Goal: Information Seeking & Learning: Learn about a topic

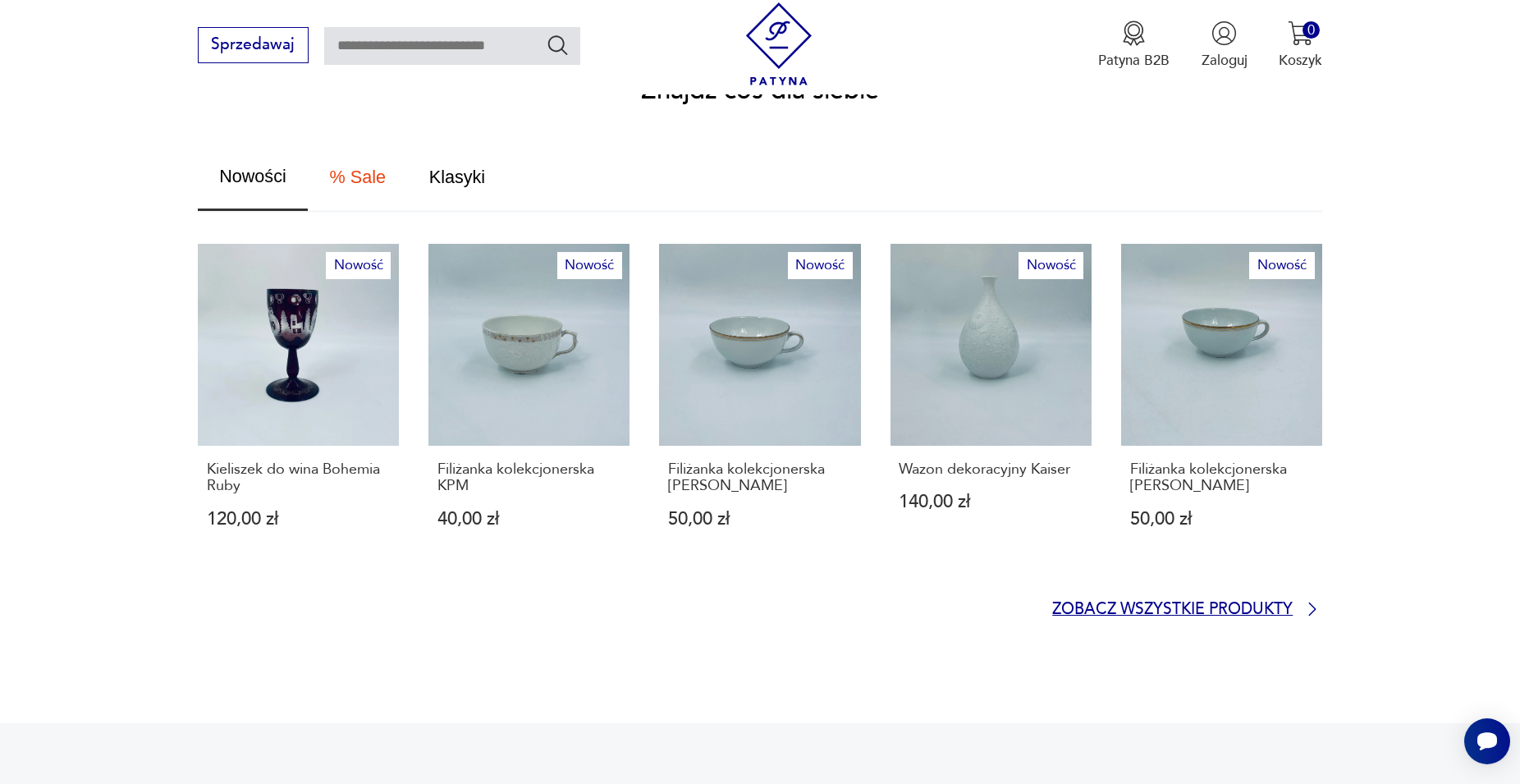
click at [1155, 603] on p "Zobacz wszystkie produkty" at bounding box center [1173, 610] width 241 height 13
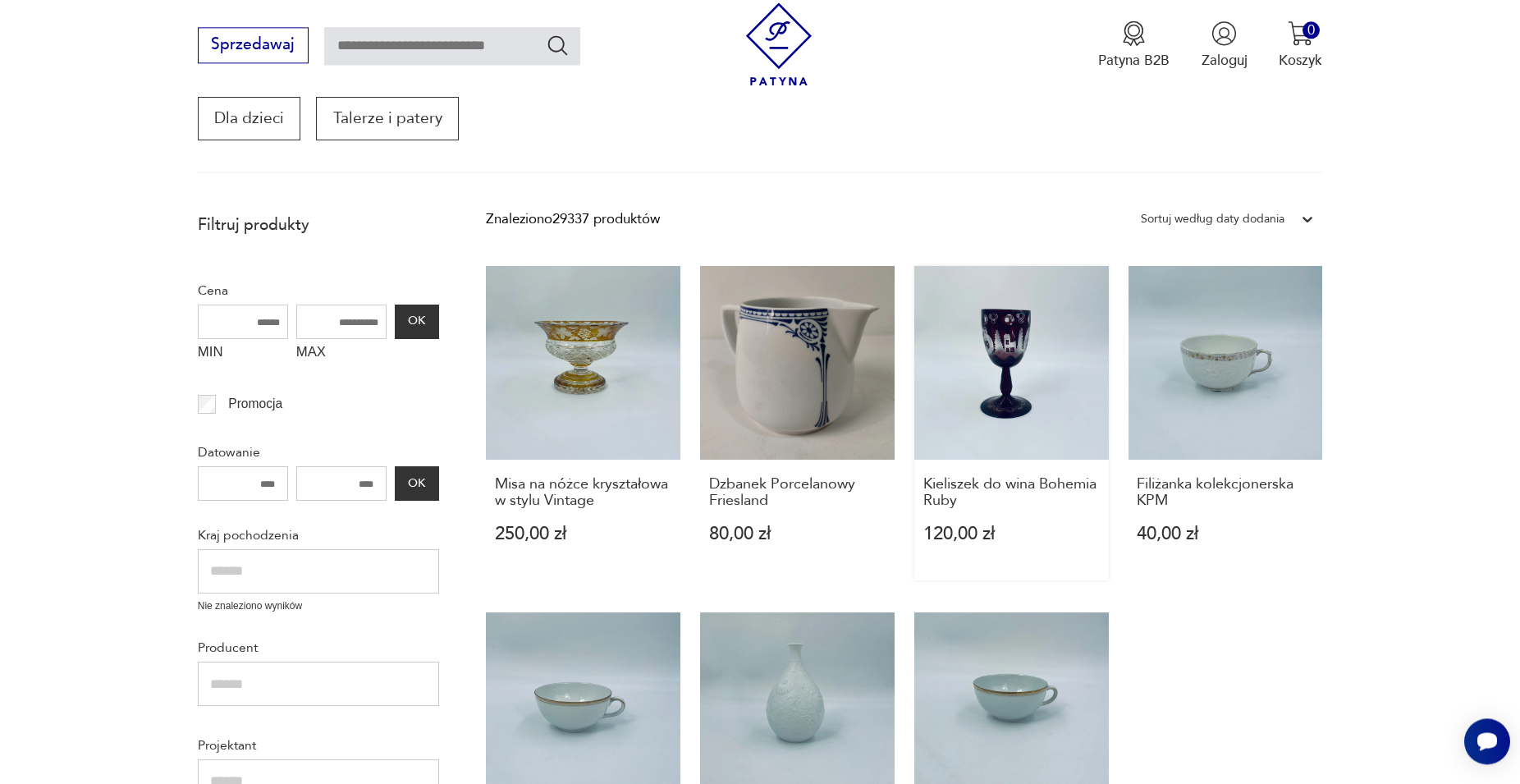
scroll to position [364, 0]
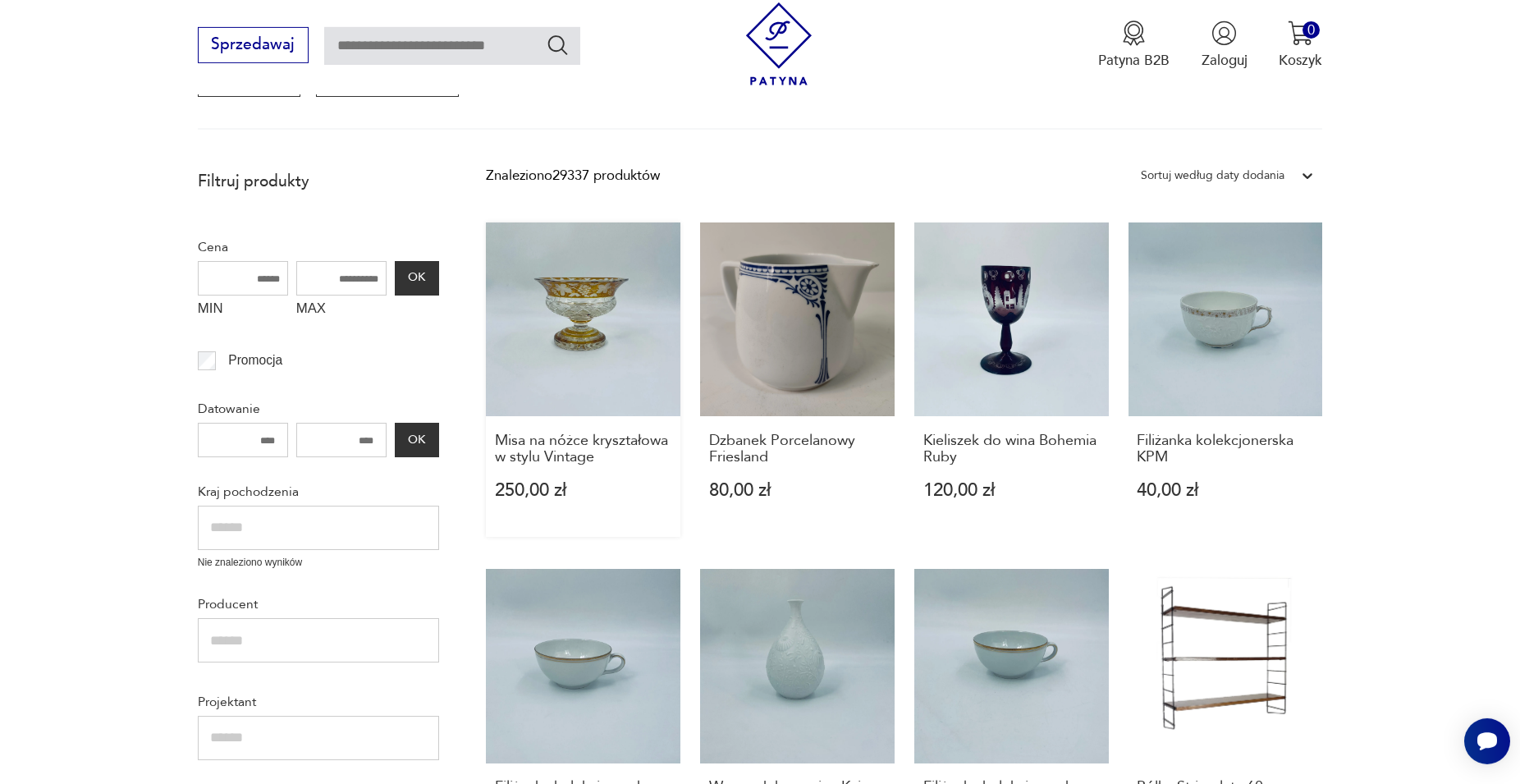
click at [573, 333] on link "Misa na nóżce kryształowa w stylu Vintage 250,00 zł" at bounding box center [583, 380] width 194 height 316
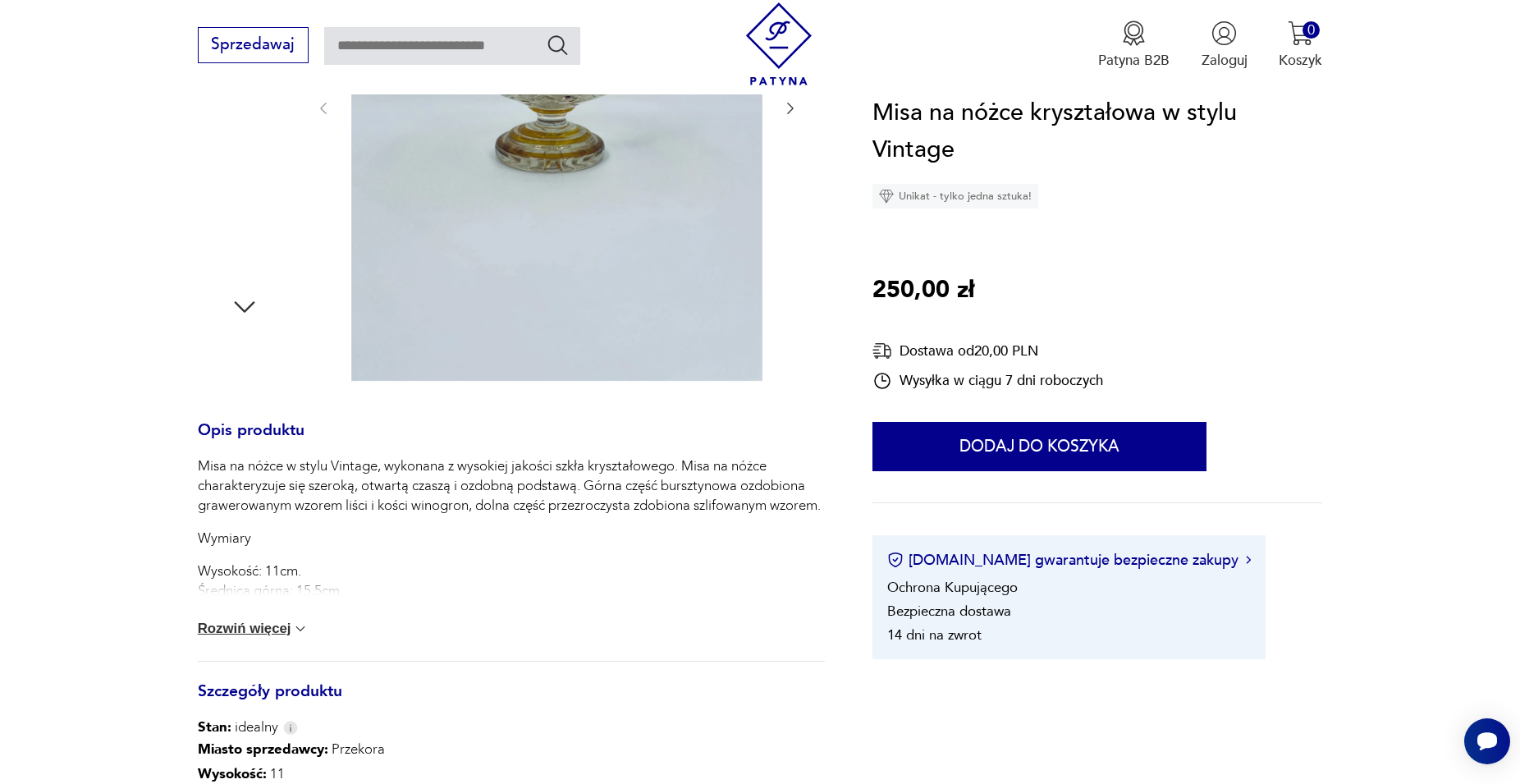
scroll to position [551, 0]
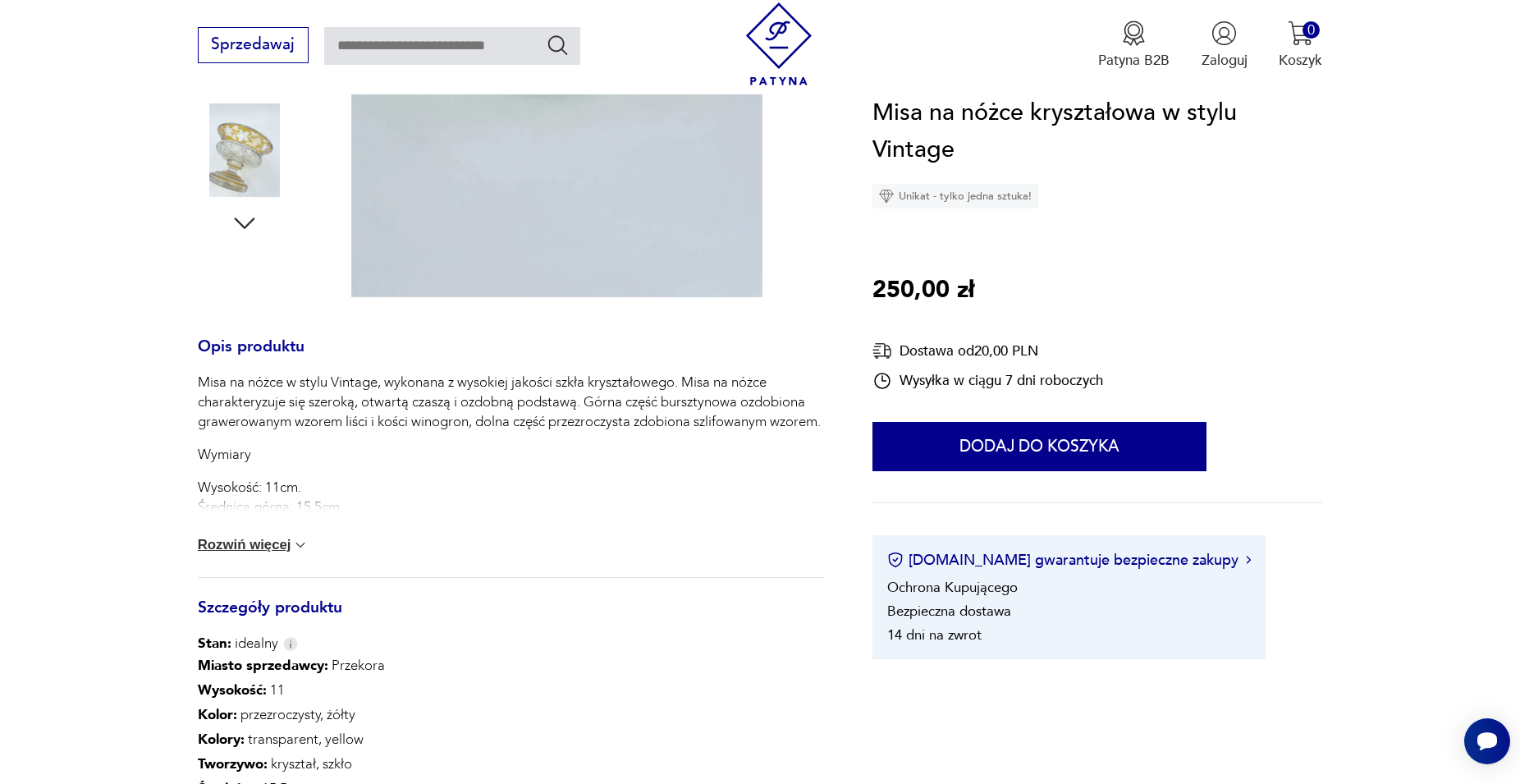
click at [260, 543] on button "Rozwiń więcej" at bounding box center [253, 545] width 111 height 17
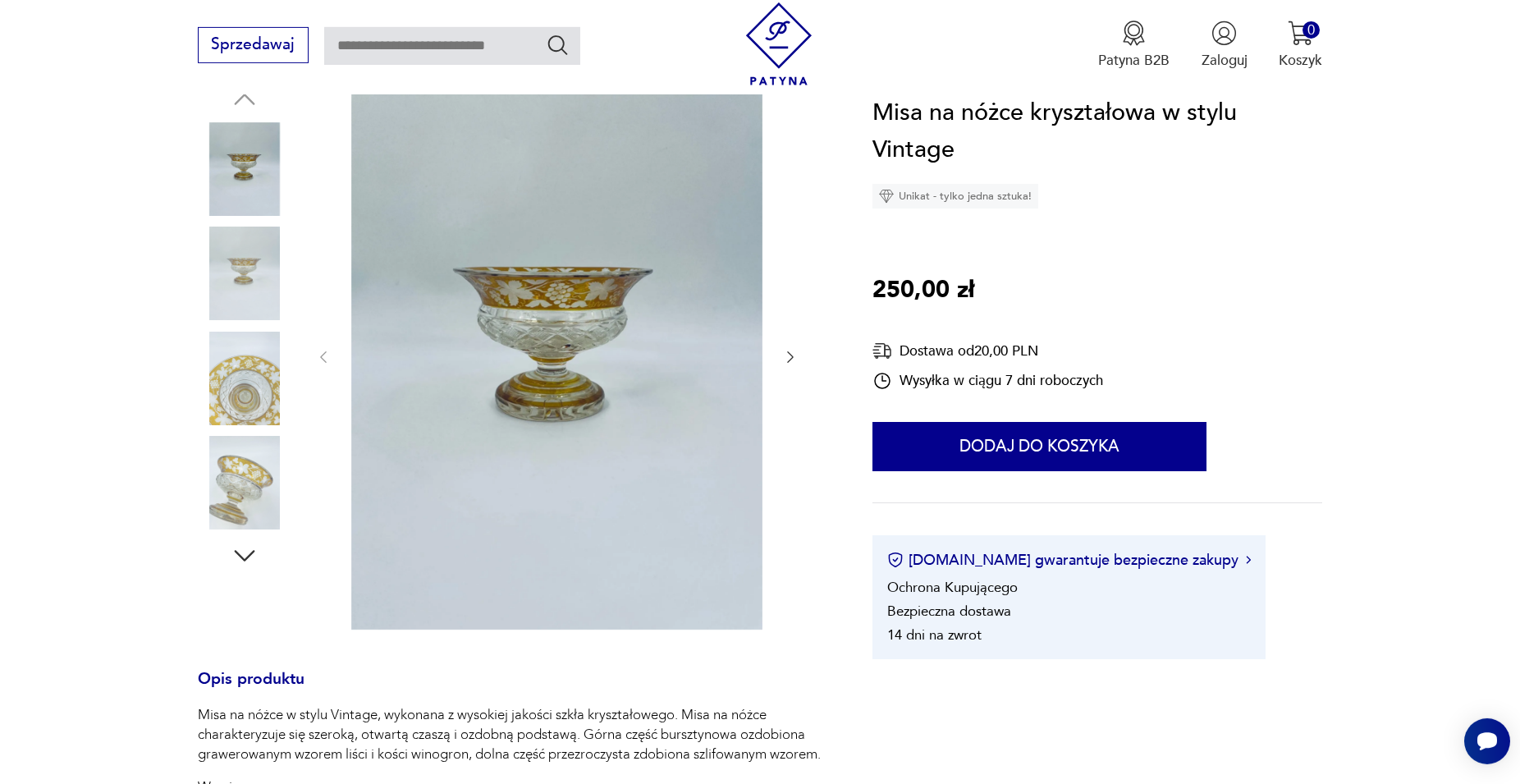
scroll to position [216, 0]
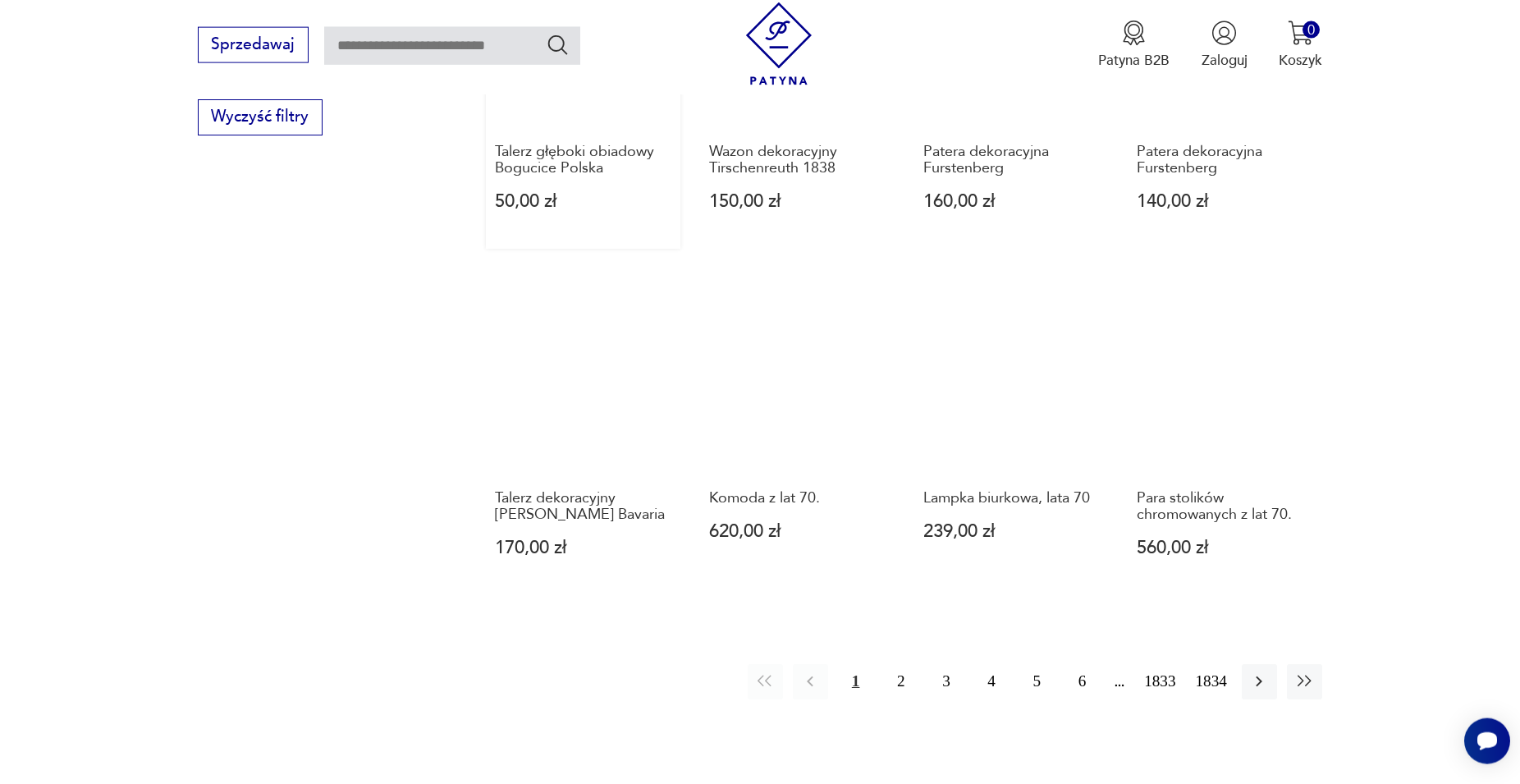
scroll to position [1349, 0]
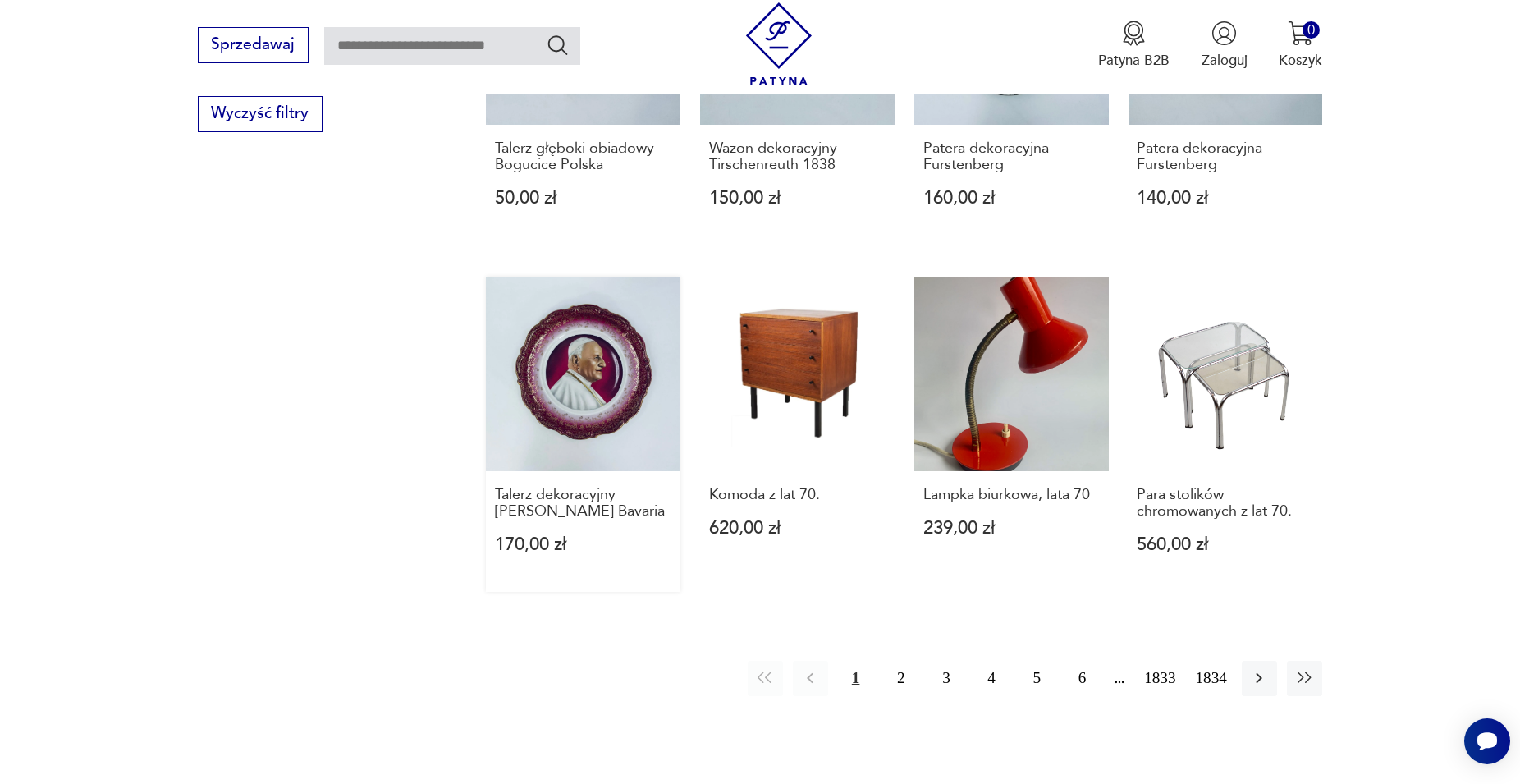
click at [588, 396] on link "Talerz dekoracyjny [PERSON_NAME] Bavaria 170,00 zł" at bounding box center [583, 434] width 194 height 316
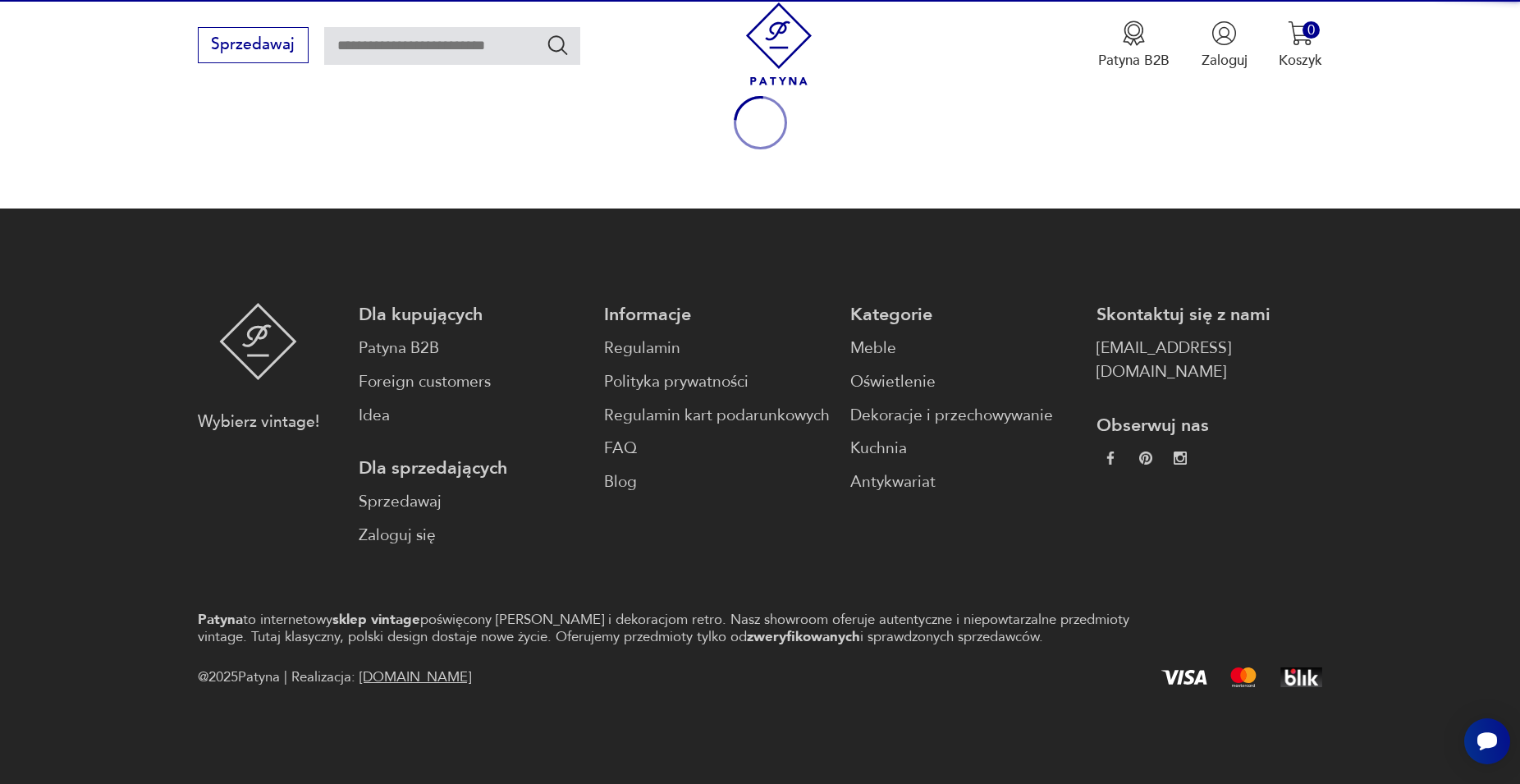
scroll to position [216, 0]
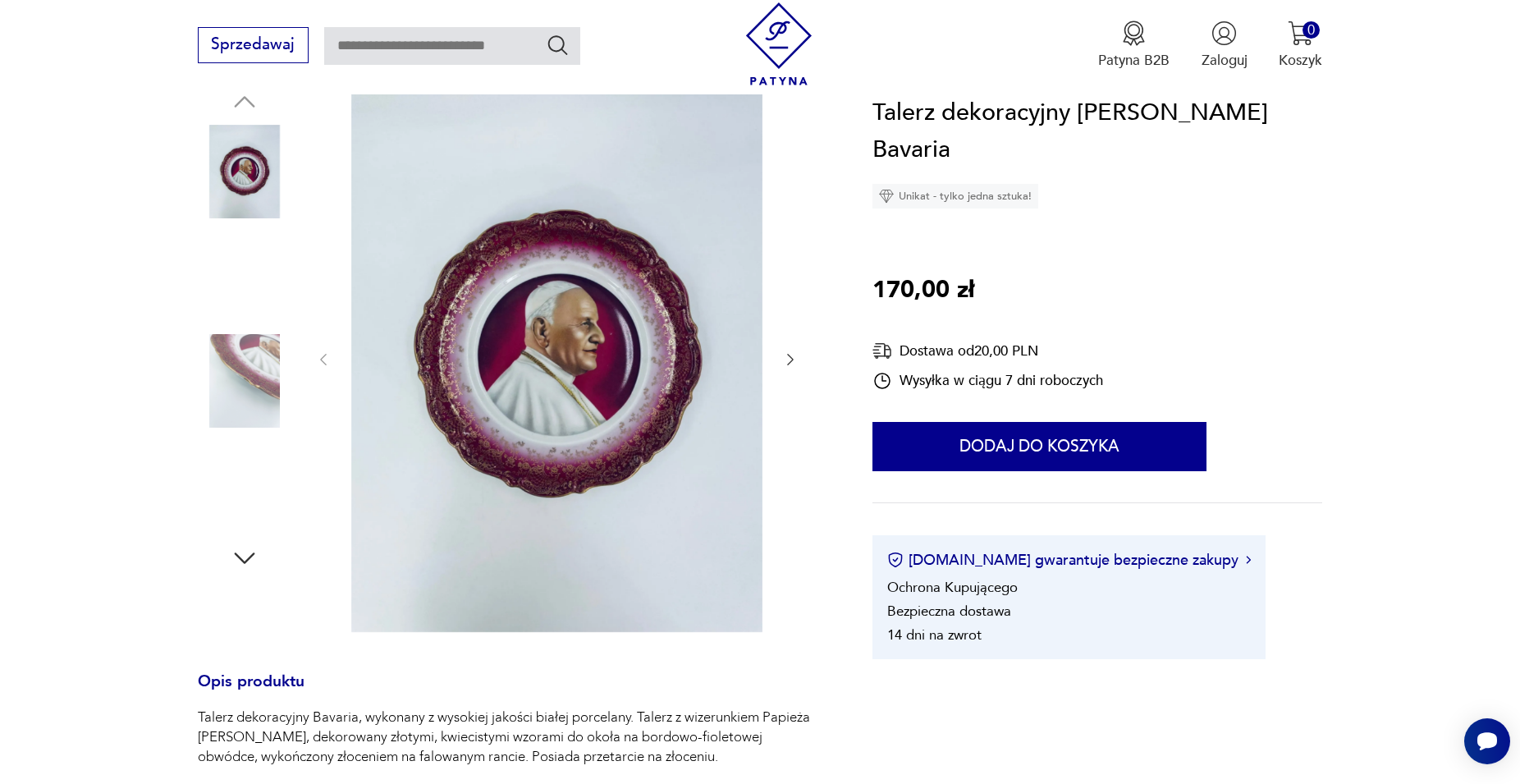
click at [258, 375] on img at bounding box center [244, 380] width 94 height 94
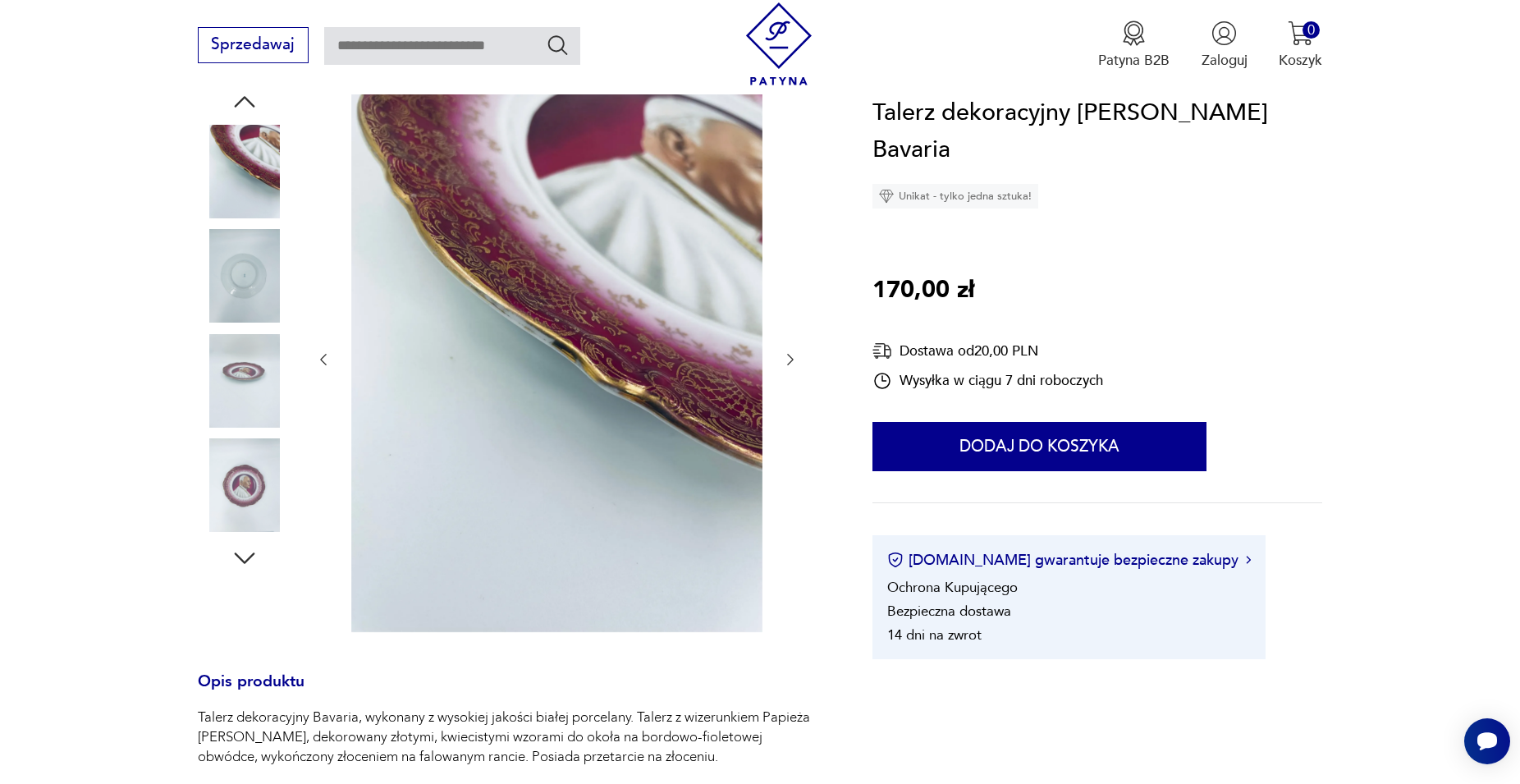
click at [246, 555] on icon "button" at bounding box center [245, 558] width 30 height 30
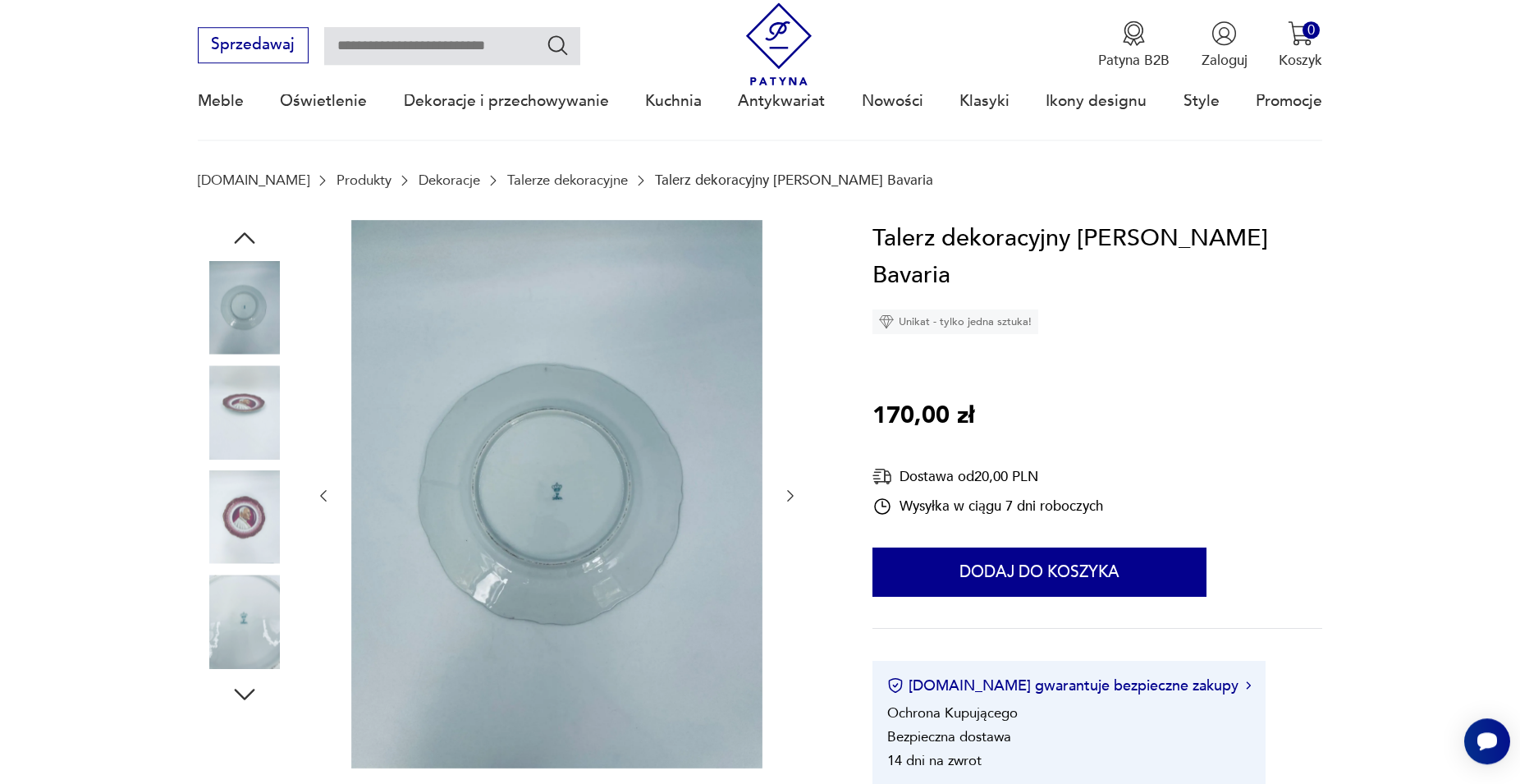
scroll to position [0, 0]
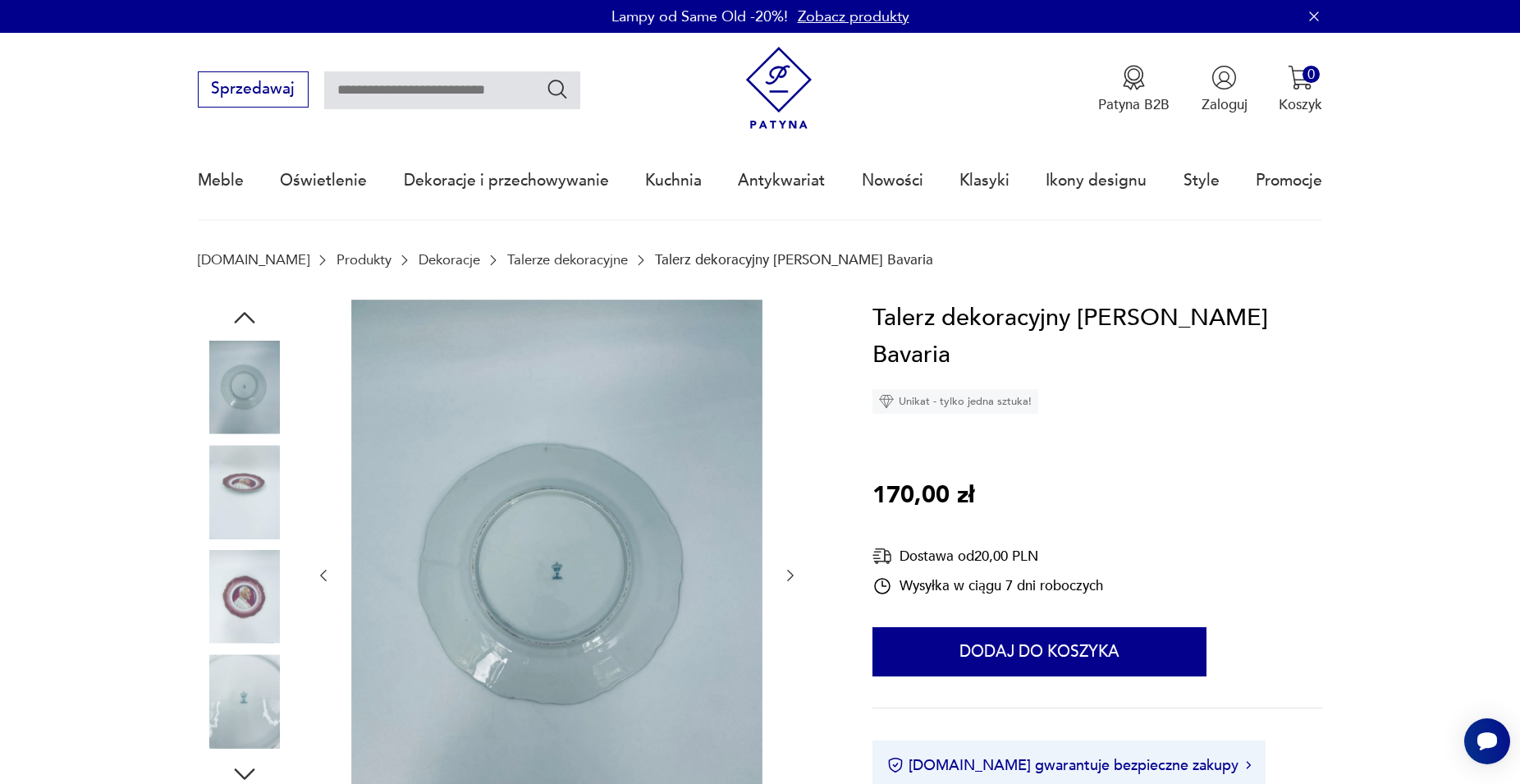
click at [250, 316] on icon "button" at bounding box center [245, 318] width 30 height 30
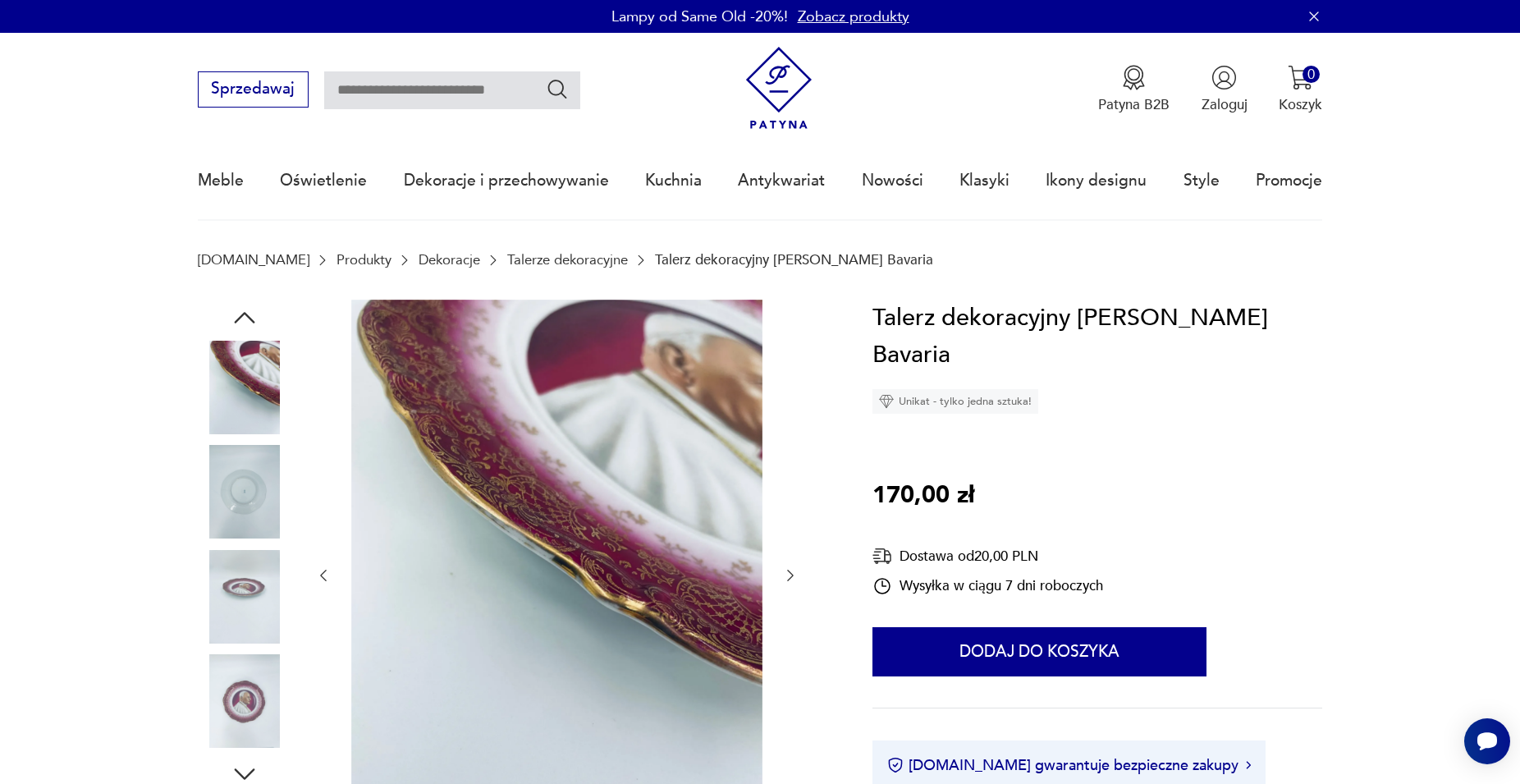
click at [246, 319] on icon "button" at bounding box center [245, 318] width 30 height 30
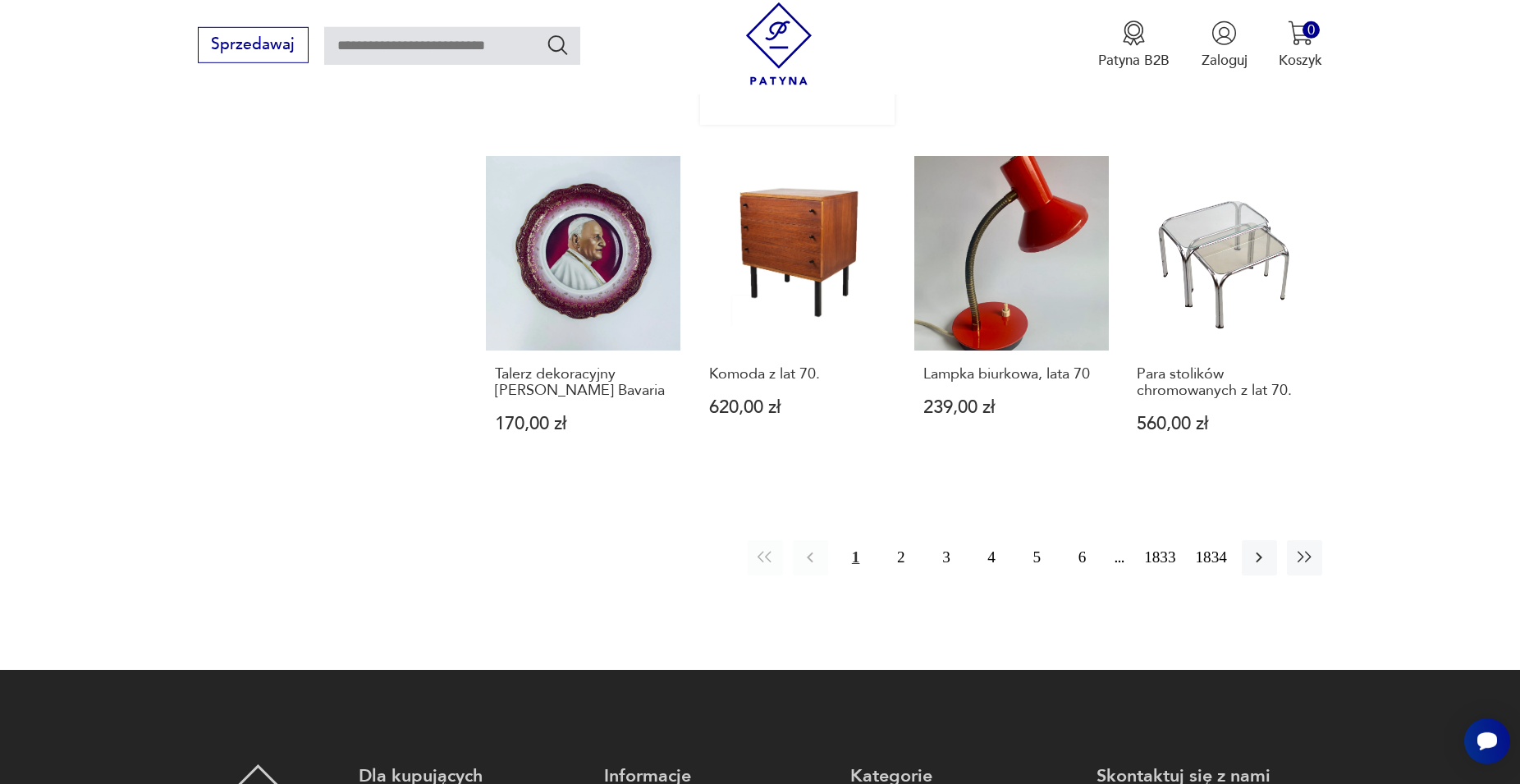
scroll to position [1472, 0]
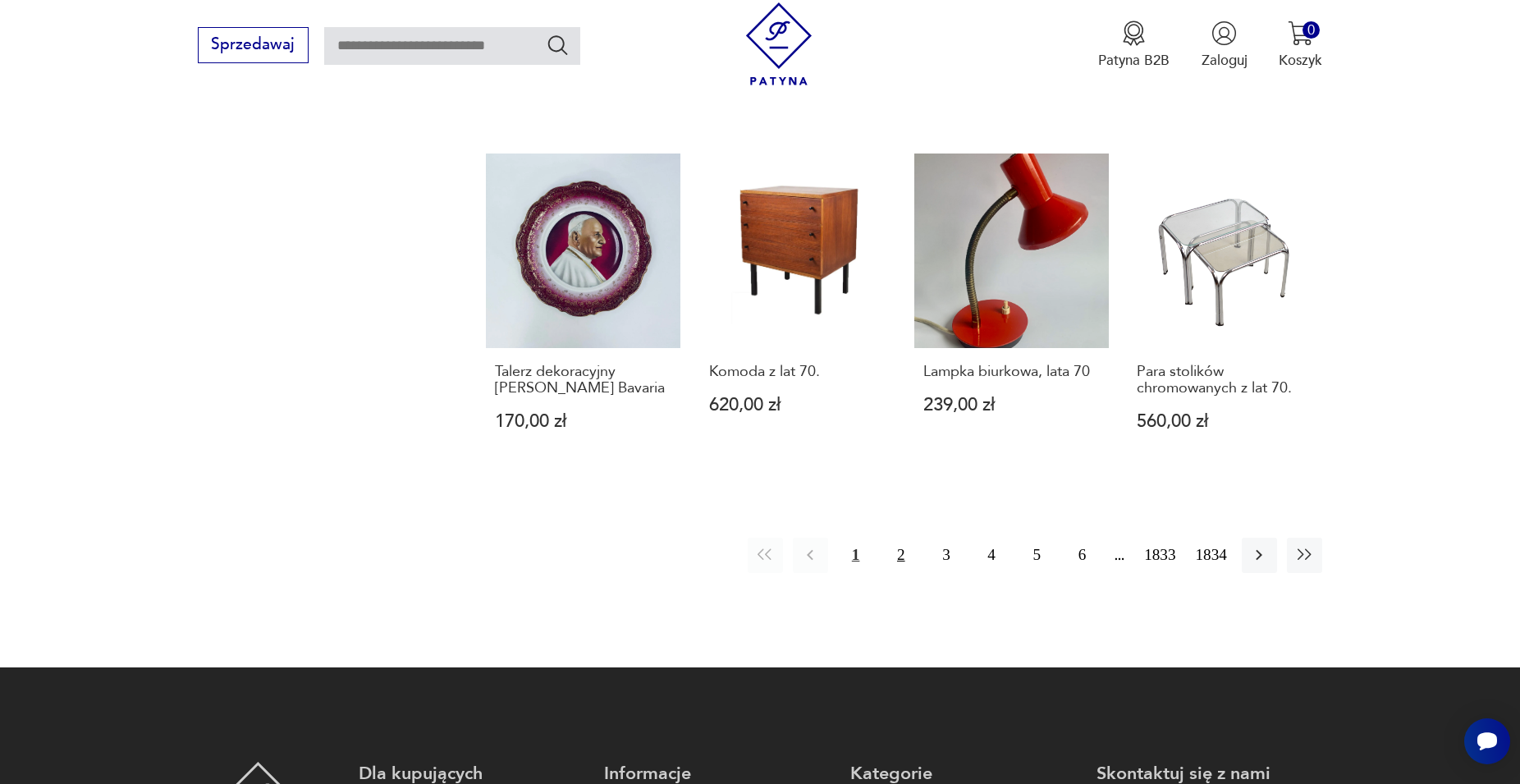
click at [897, 556] on button "2" at bounding box center [900, 555] width 35 height 35
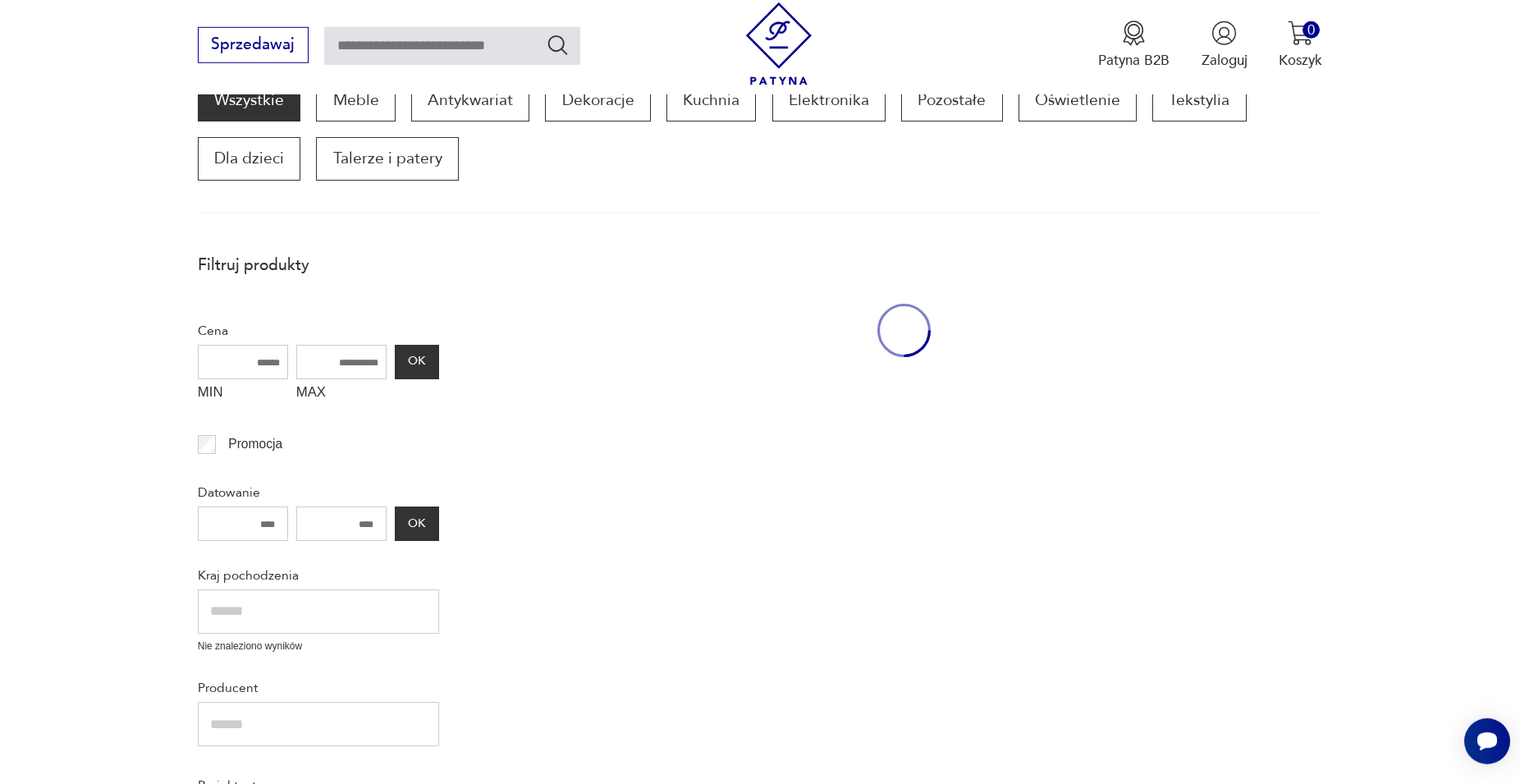
scroll to position [279, 0]
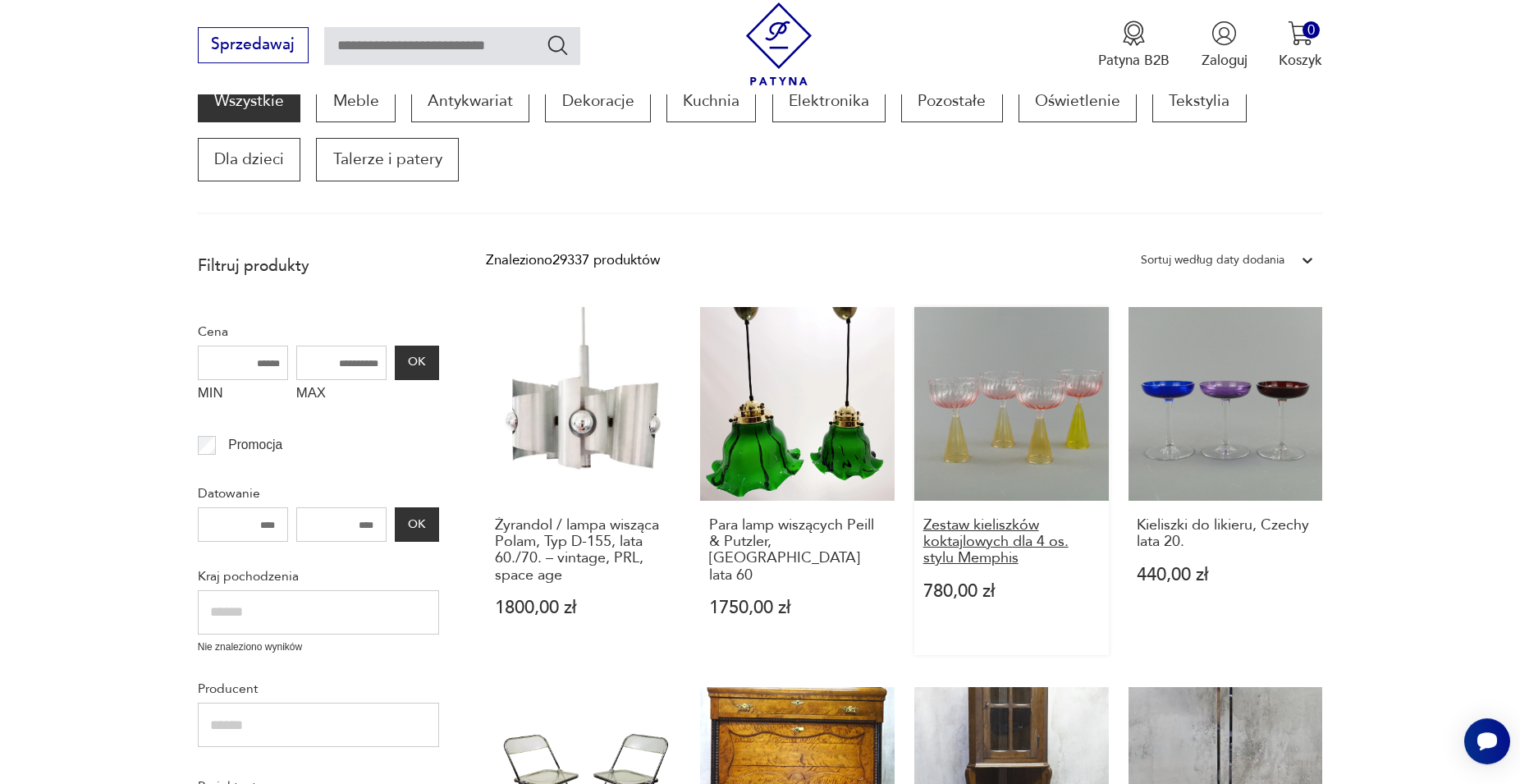
click at [968, 533] on h3 "Zestaw kieliszków koktajlowych dla 4 os. stylu Memphis" at bounding box center [1012, 542] width 176 height 50
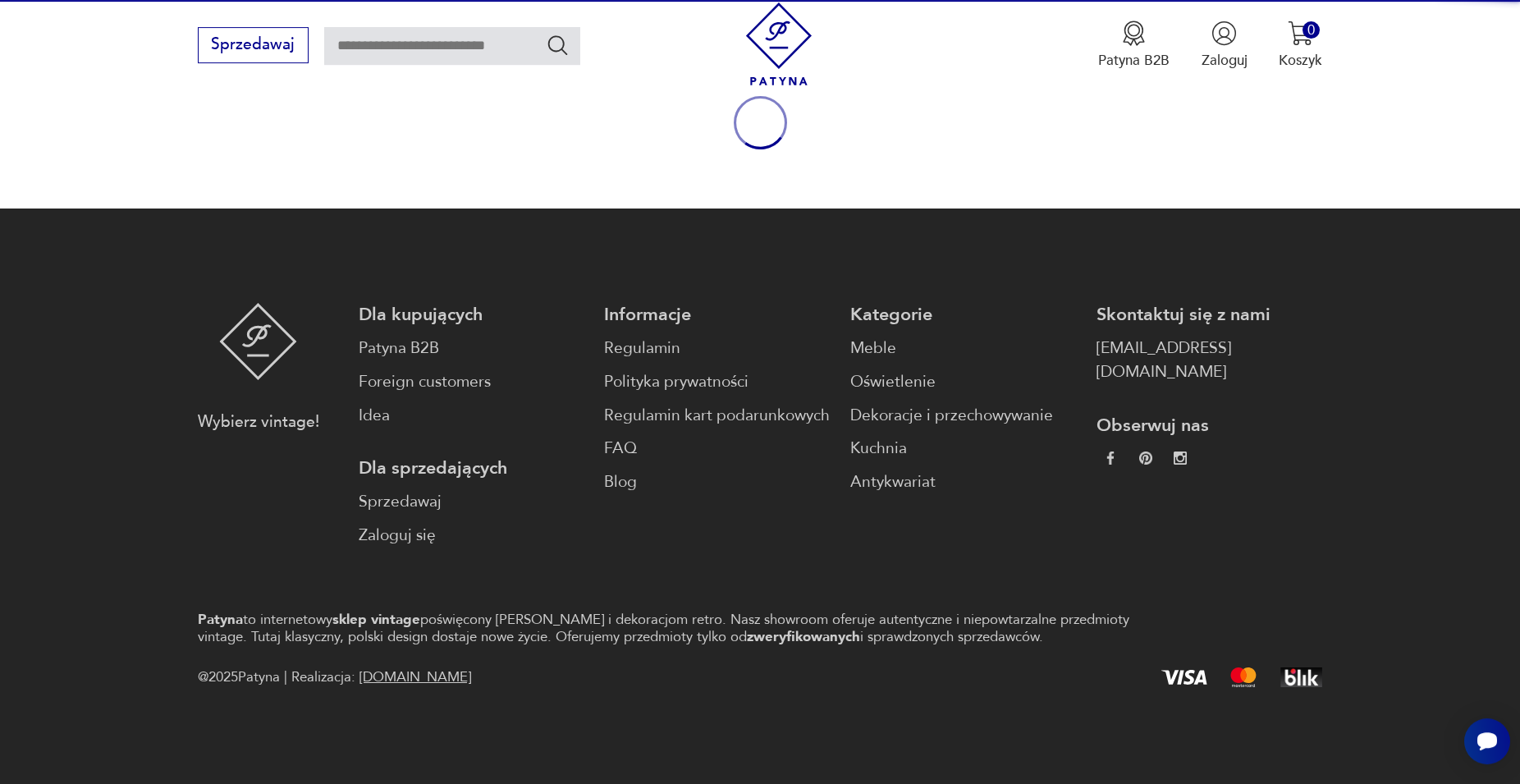
scroll to position [216, 0]
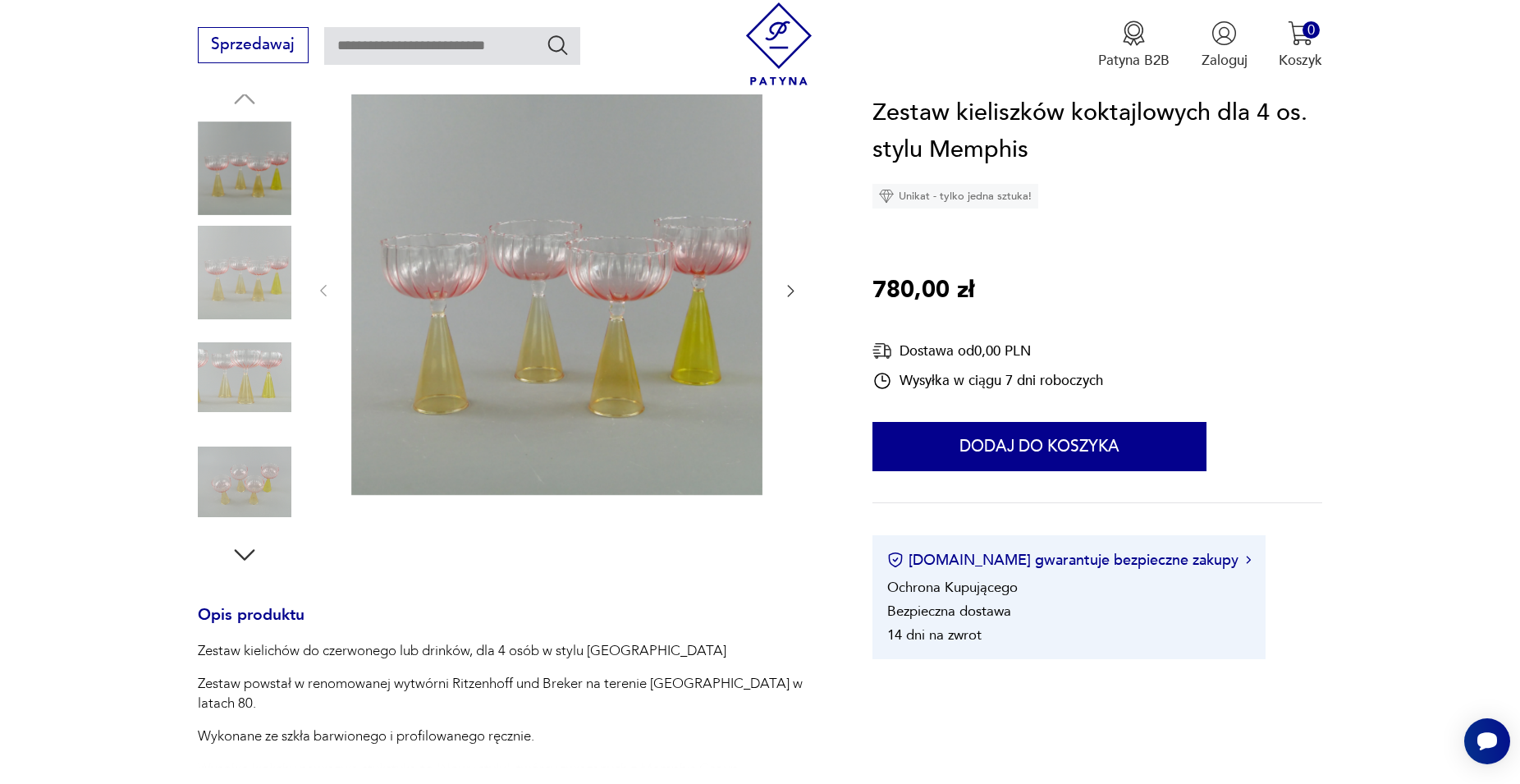
scroll to position [267, 0]
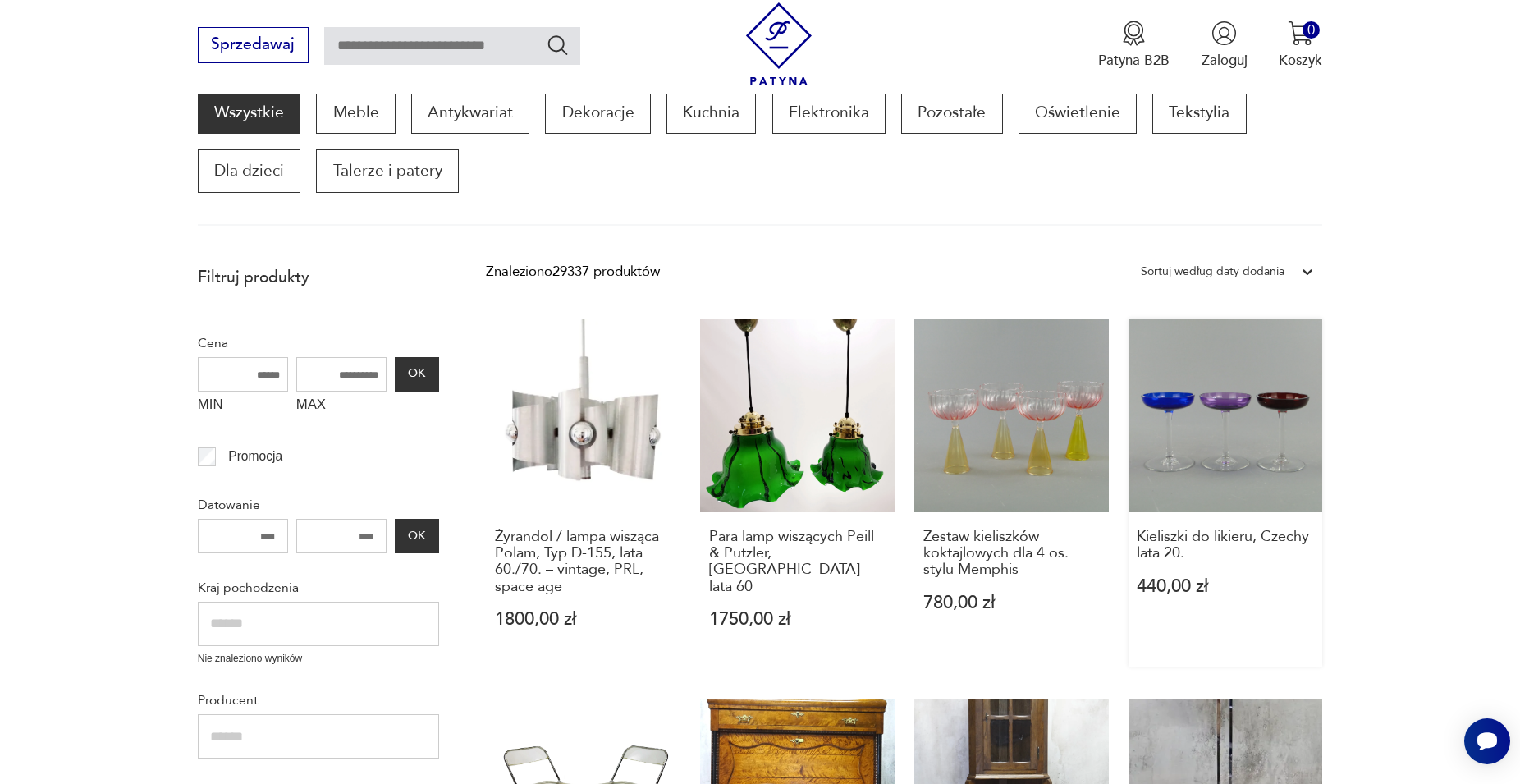
click at [1211, 464] on link "Kieliszki do likieru, Czechy lata 20. 440,00 zł" at bounding box center [1226, 492] width 194 height 349
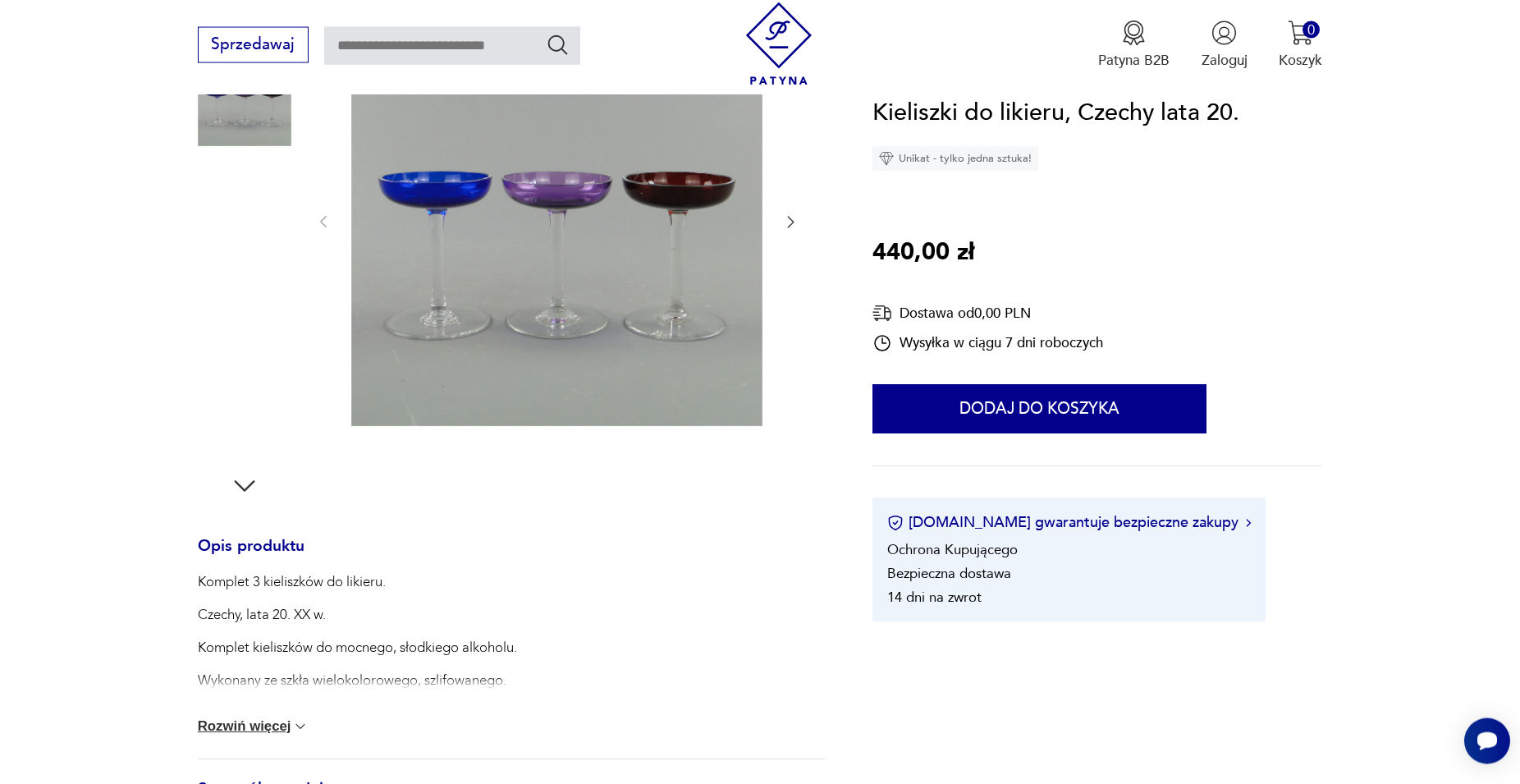
scroll to position [384, 0]
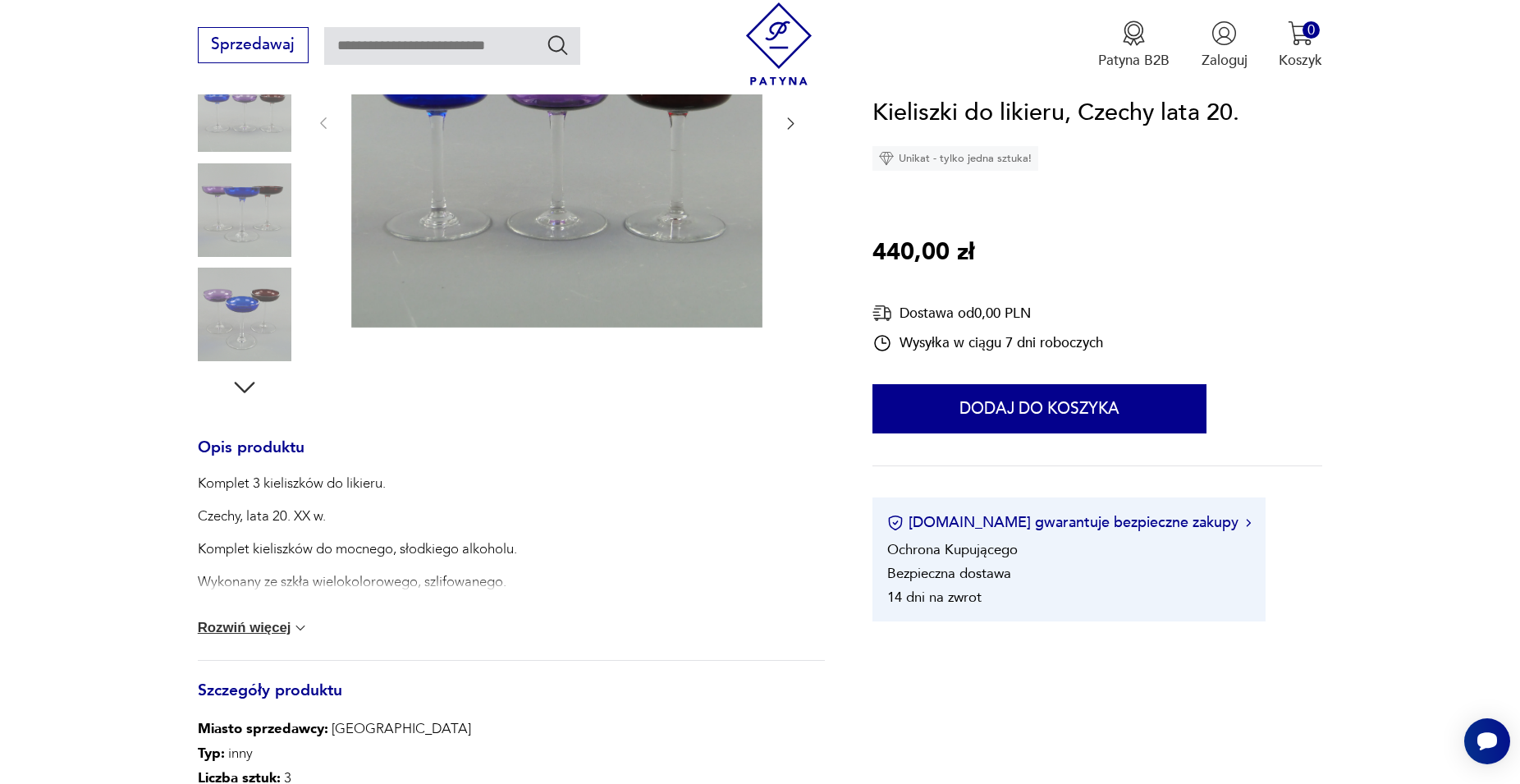
click at [282, 632] on button "Rozwiń więcej" at bounding box center [253, 628] width 111 height 17
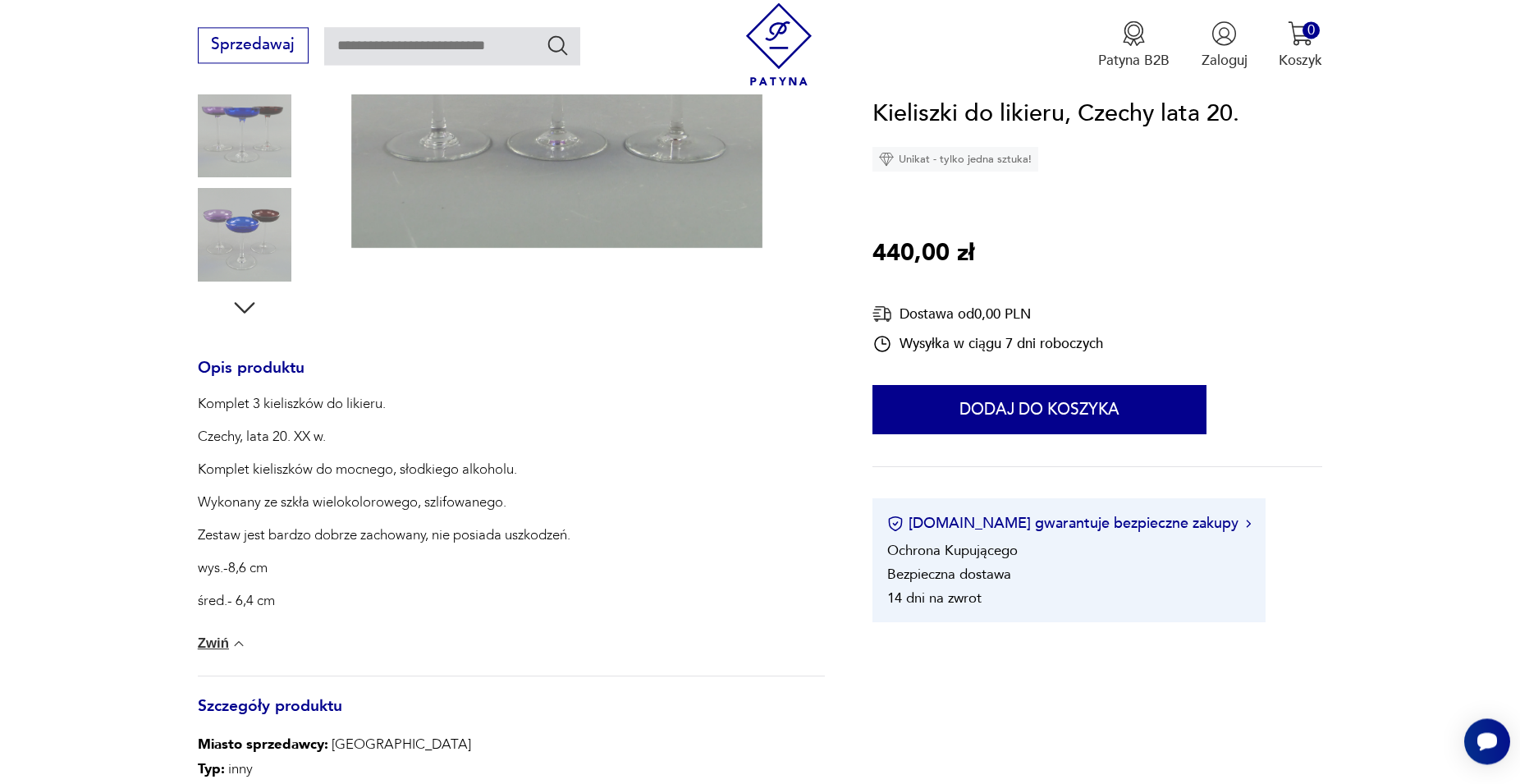
scroll to position [551, 0]
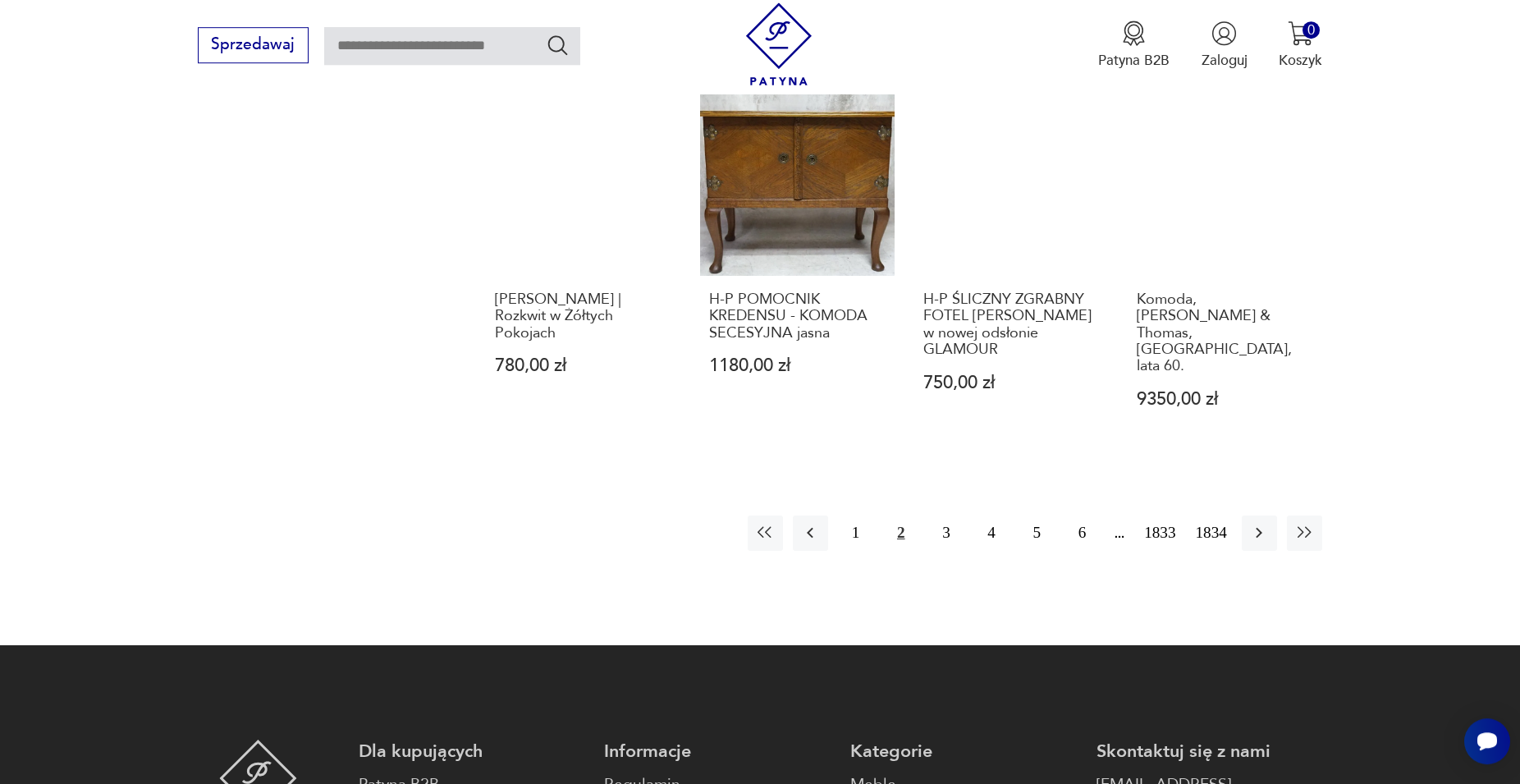
scroll to position [1691, 0]
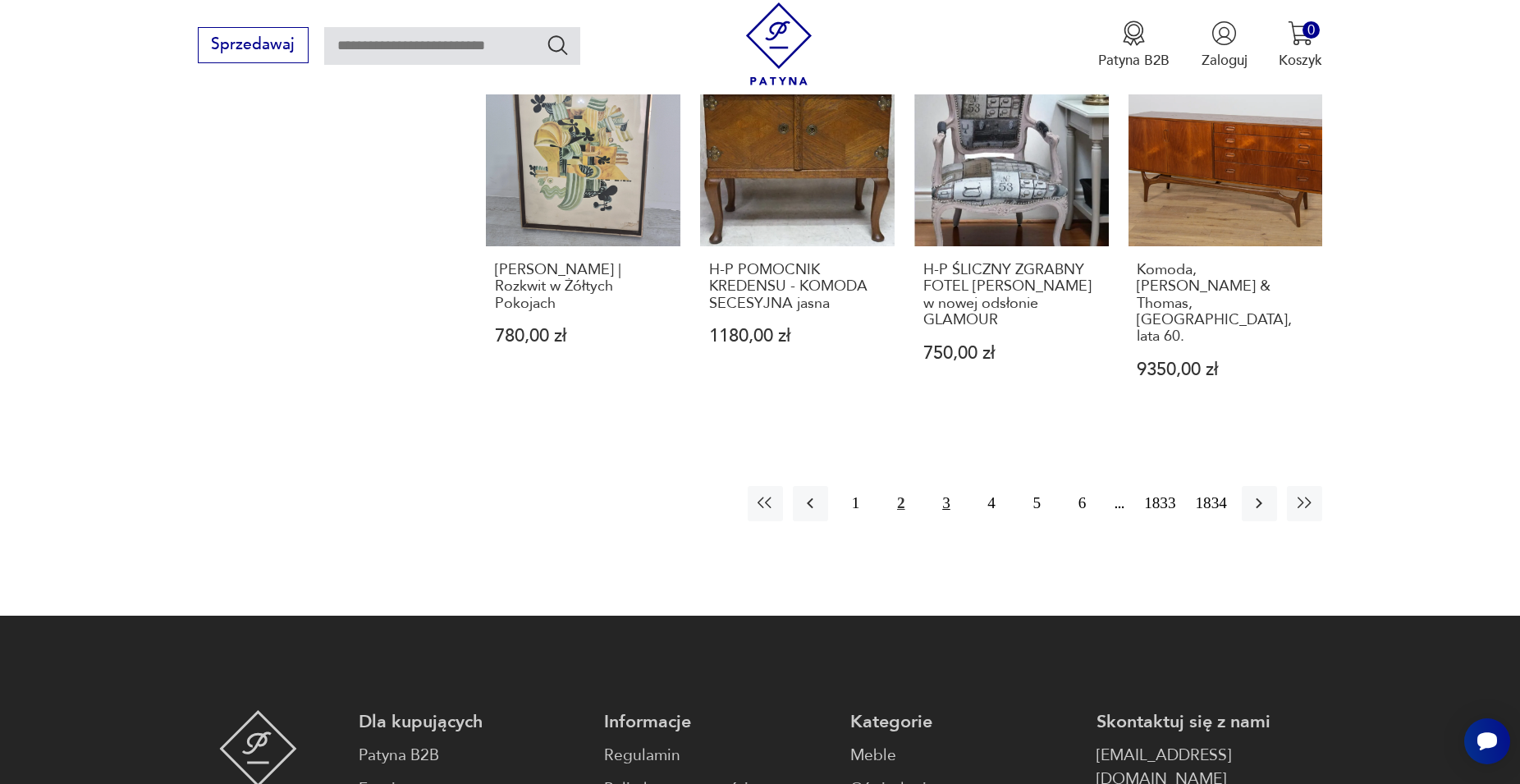
click at [943, 492] on button "3" at bounding box center [946, 503] width 35 height 35
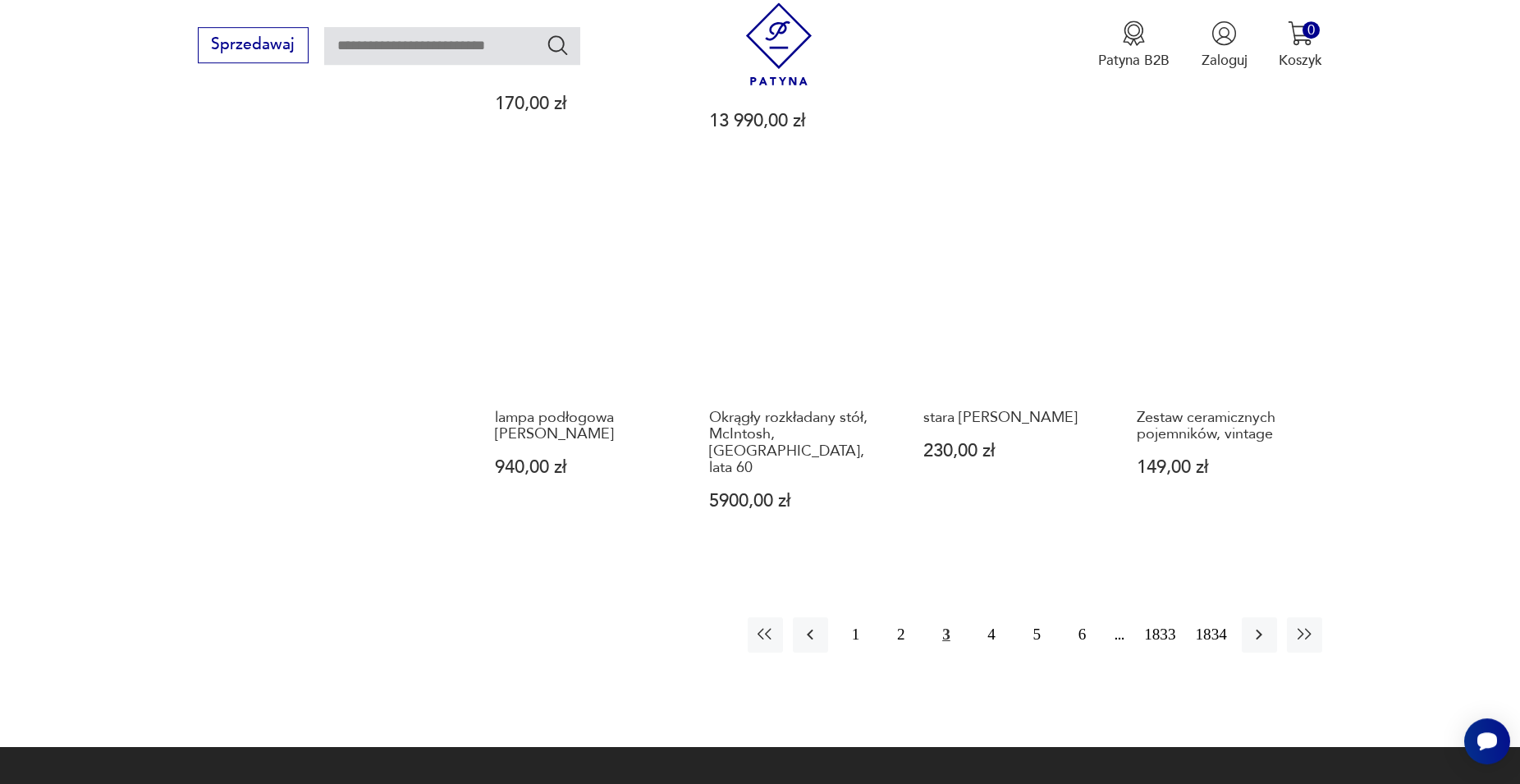
scroll to position [1618, 0]
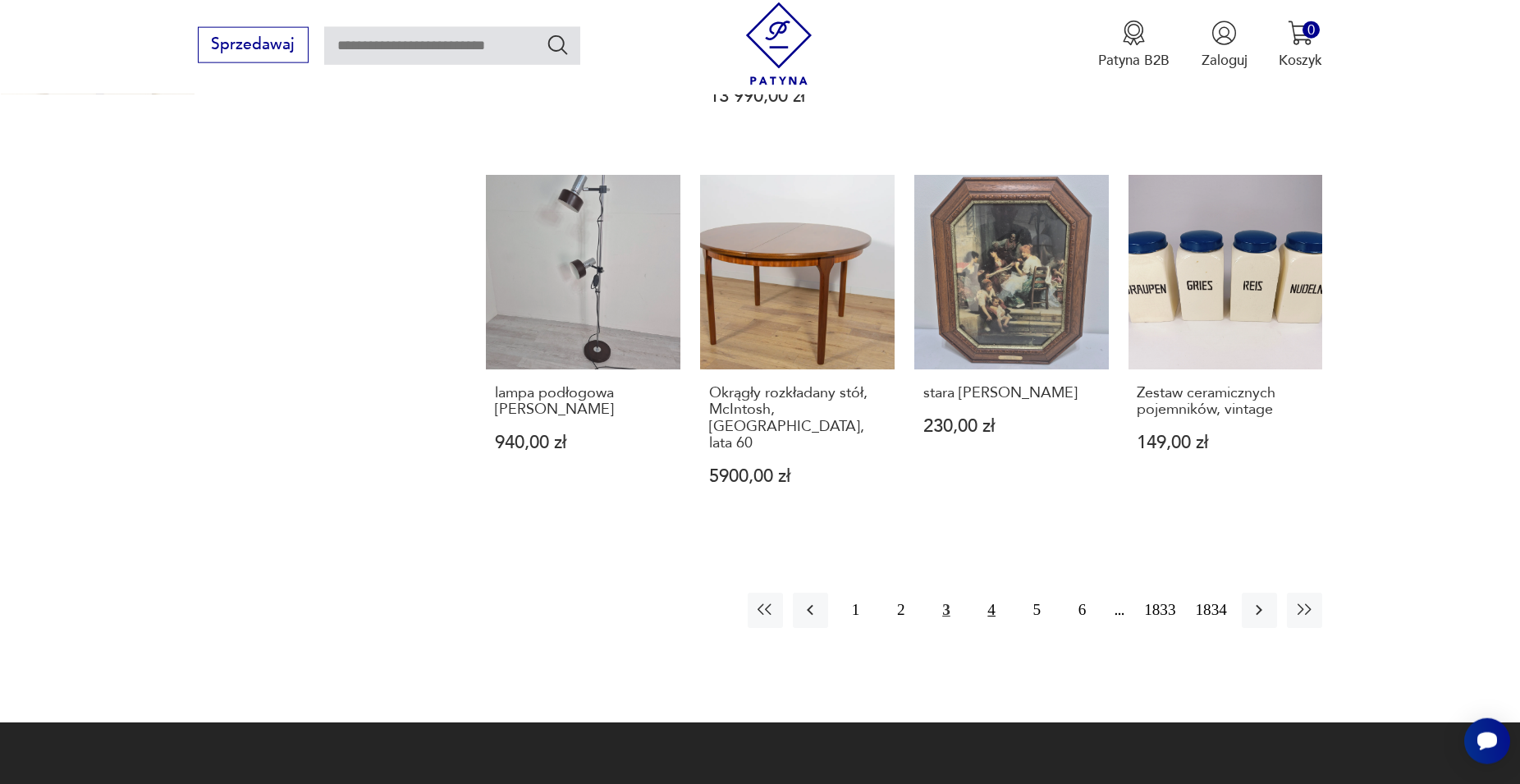
click at [993, 593] on button "4" at bounding box center [992, 610] width 35 height 35
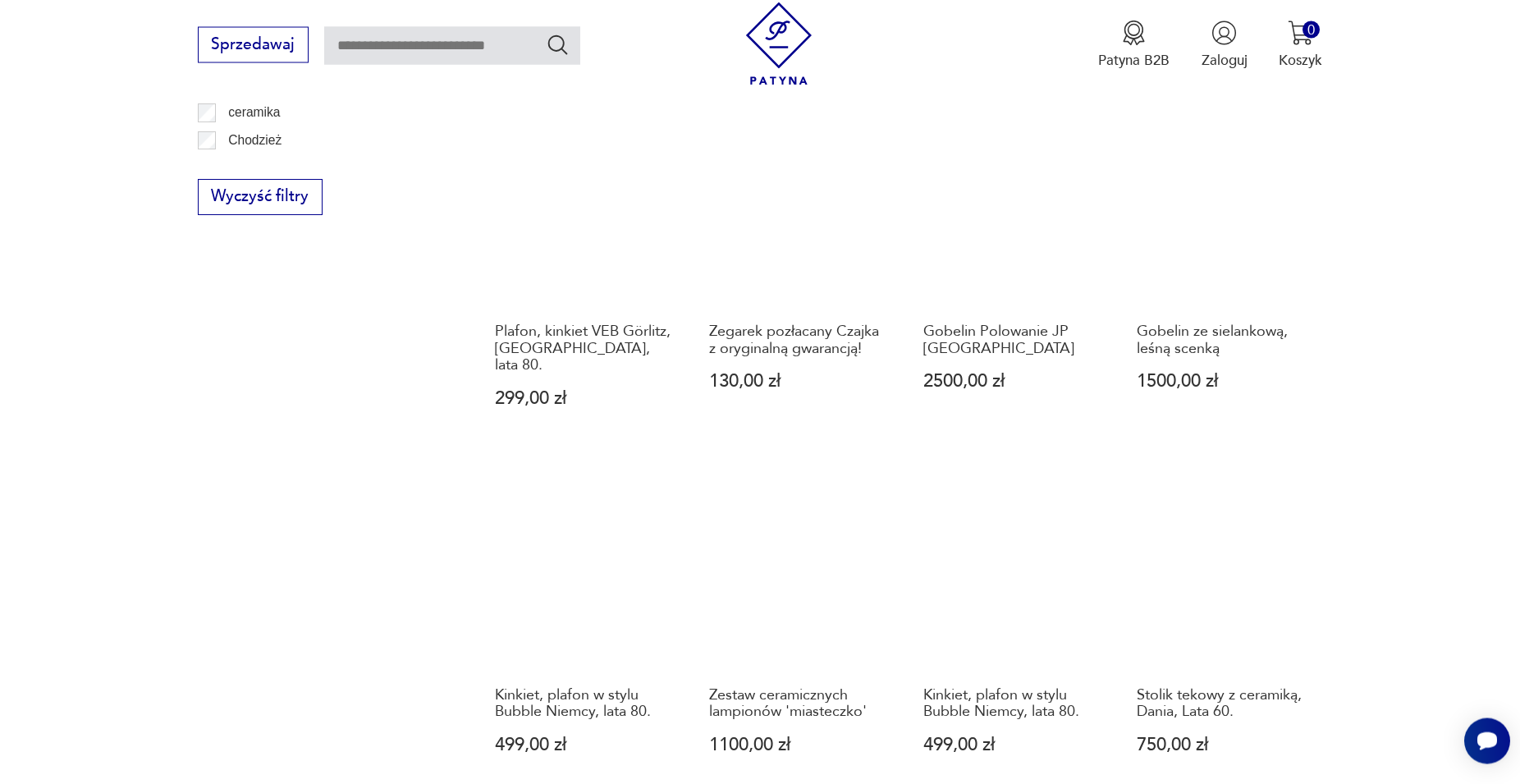
scroll to position [1367, 0]
